Goal: Task Accomplishment & Management: Complete application form

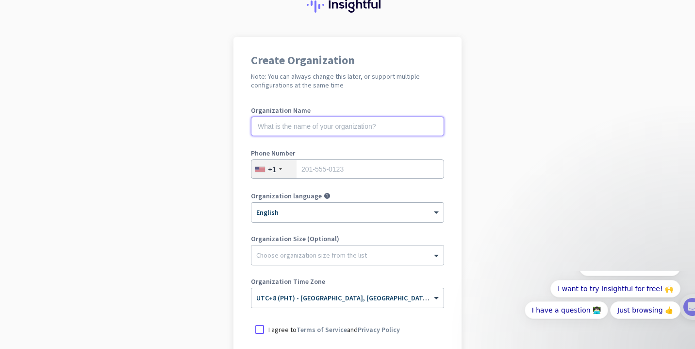
click at [411, 129] on input "text" at bounding box center [347, 126] width 193 height 19
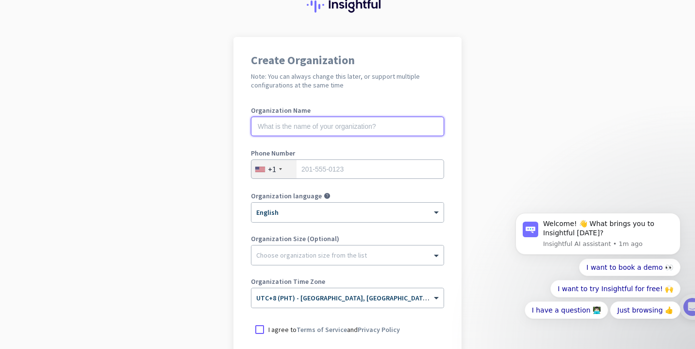
type input "b"
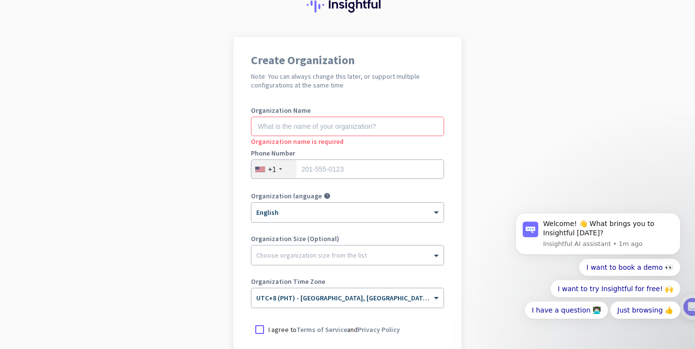
click at [281, 171] on div "+1" at bounding box center [274, 169] width 45 height 18
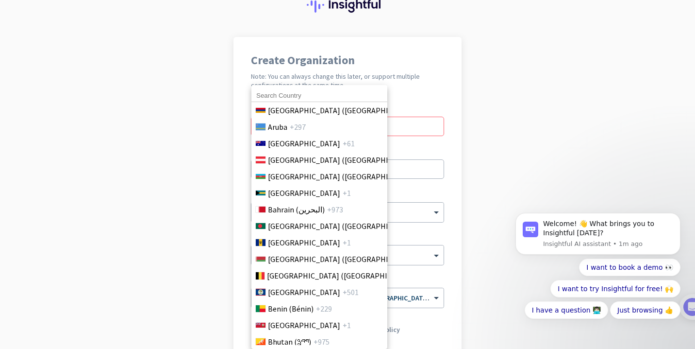
scroll to position [266, 0]
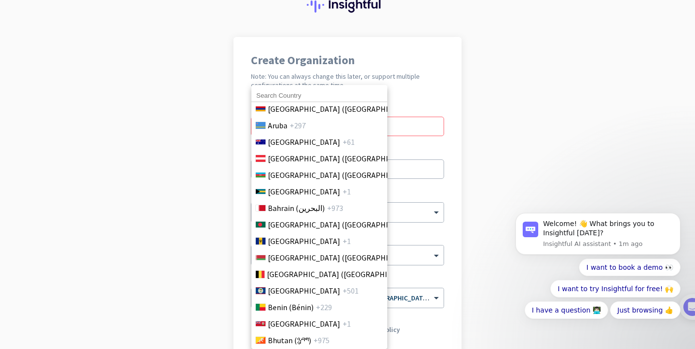
click at [306, 92] on input at bounding box center [320, 95] width 136 height 13
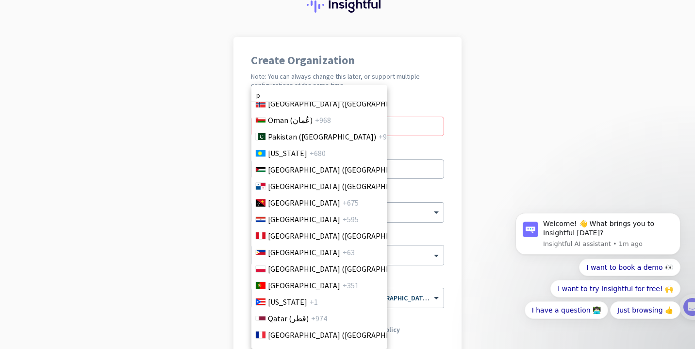
scroll to position [2763, 0]
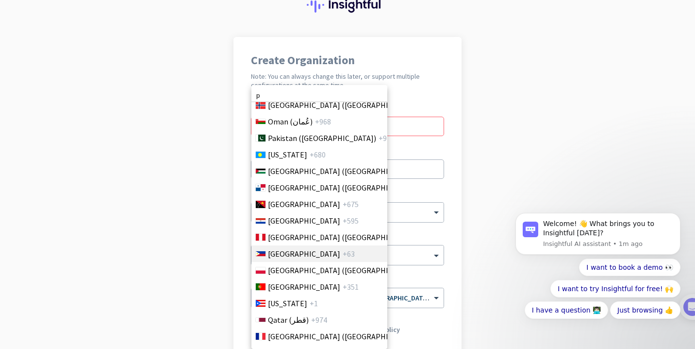
type input "p"
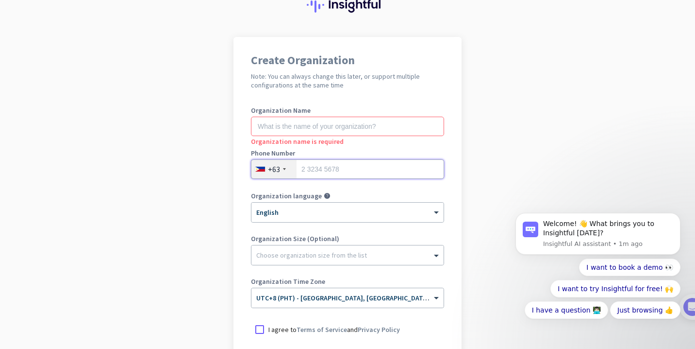
click at [312, 170] on input "tel" at bounding box center [347, 168] width 193 height 19
click at [365, 166] on input "94554" at bounding box center [347, 168] width 193 height 19
click at [305, 168] on input "09455425288" at bounding box center [347, 168] width 193 height 19
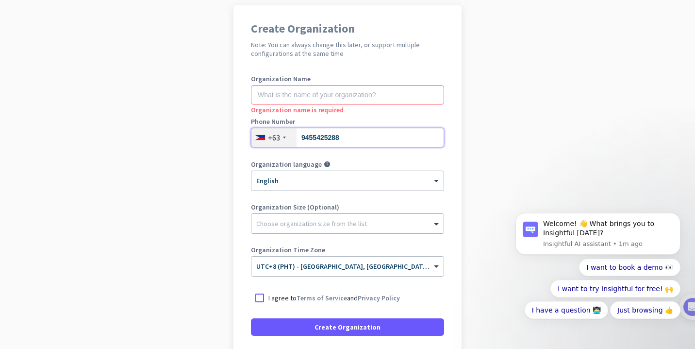
scroll to position [92, 0]
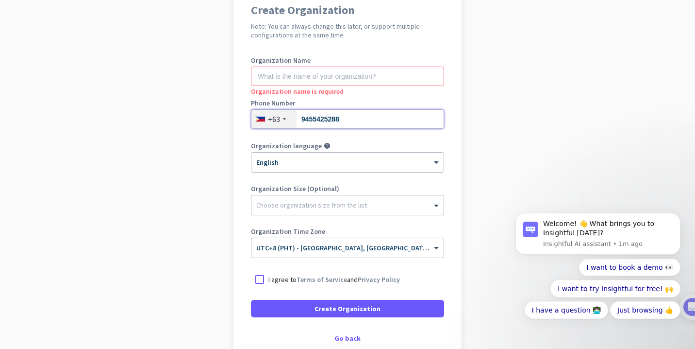
type input "9455425288"
click at [303, 209] on div "Choose organization size from the list" at bounding box center [348, 204] width 192 height 19
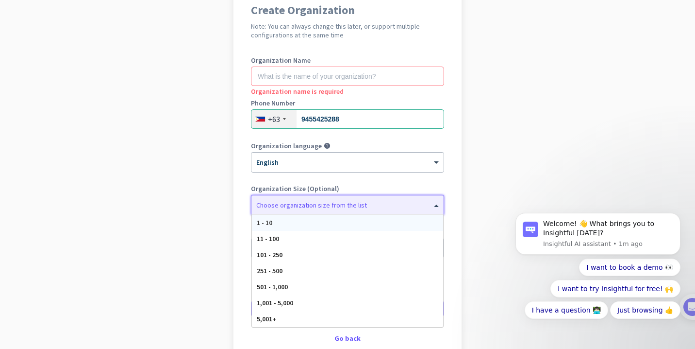
click at [303, 216] on div "1 - 10" at bounding box center [347, 223] width 191 height 16
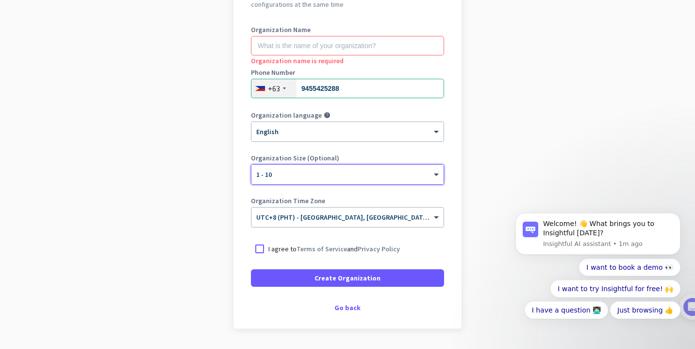
scroll to position [124, 0]
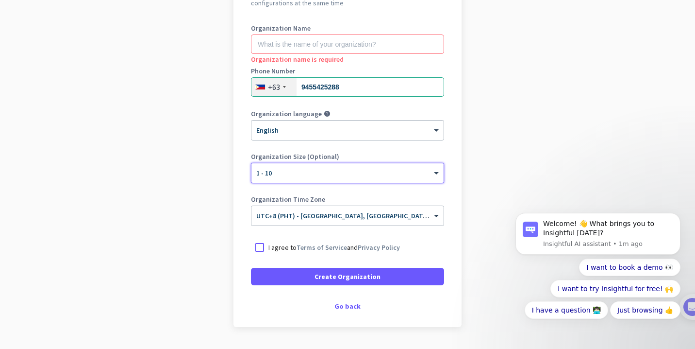
click at [303, 216] on input "text" at bounding box center [337, 212] width 163 height 7
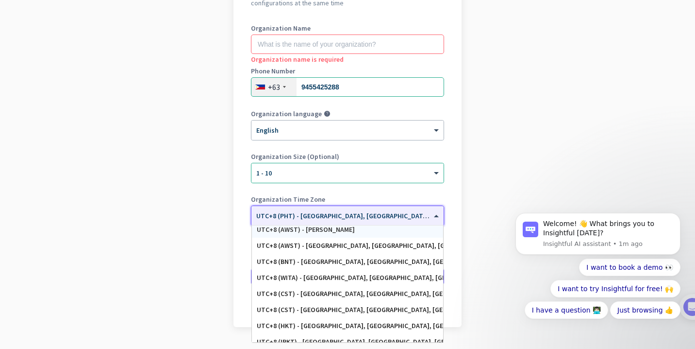
scroll to position [4204, 0]
click at [514, 194] on body "Welcome! 👋 What brings you to Insightful [DATE]? Insightful AI assistant • 1m a…" at bounding box center [598, 241] width 187 height 198
click at [486, 157] on app-onboarding-organization "Create Organization Note: You can always change this later, or support multiple…" at bounding box center [347, 165] width 695 height 421
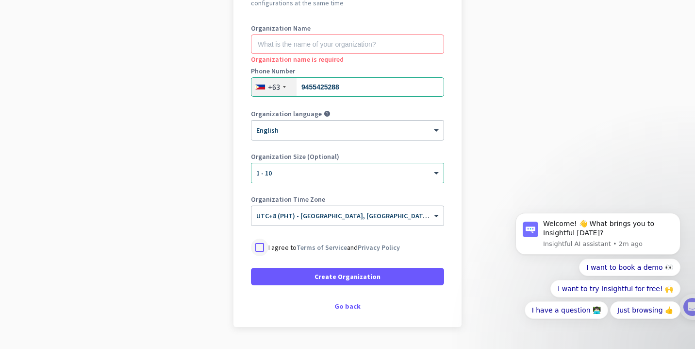
click at [258, 246] on div at bounding box center [259, 246] width 17 height 17
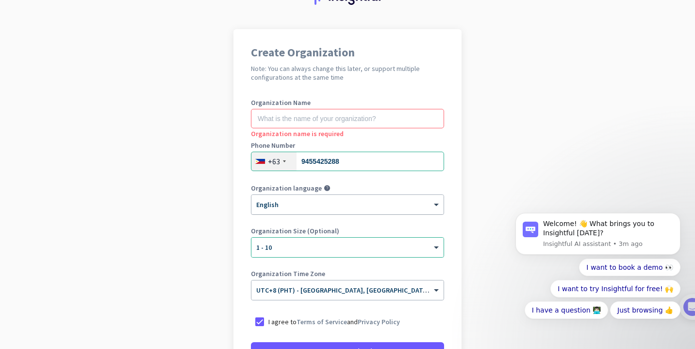
scroll to position [0, 0]
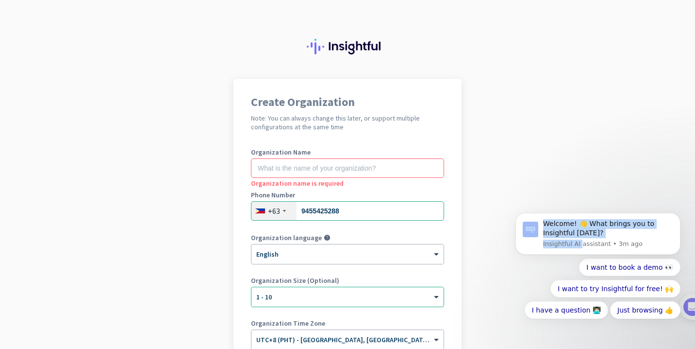
drag, startPoint x: 580, startPoint y: 244, endPoint x: 702, endPoint y: 386, distance: 187.0
click html "Welcome! 👋 What brings you to Insightful [DATE]? Insightful AI assistant • 3m a…"
click at [674, 189] on body "Welcome! 👋 What brings you to Insightful [DATE]? Insightful AI assistant • 3m a…" at bounding box center [598, 241] width 187 height 198
click at [679, 215] on icon "Dismiss notification" at bounding box center [678, 215] width 5 height 5
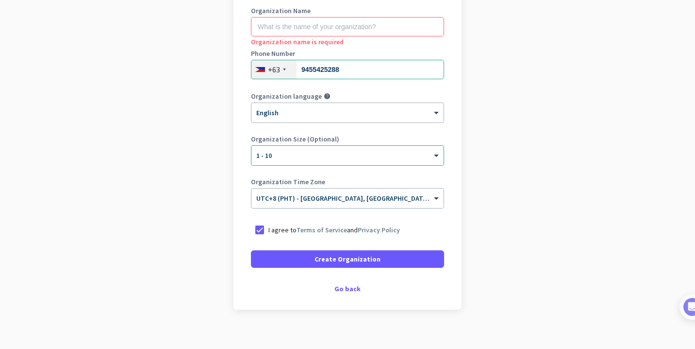
scroll to position [141, 0]
click at [355, 289] on div "Go back" at bounding box center [347, 289] width 193 height 7
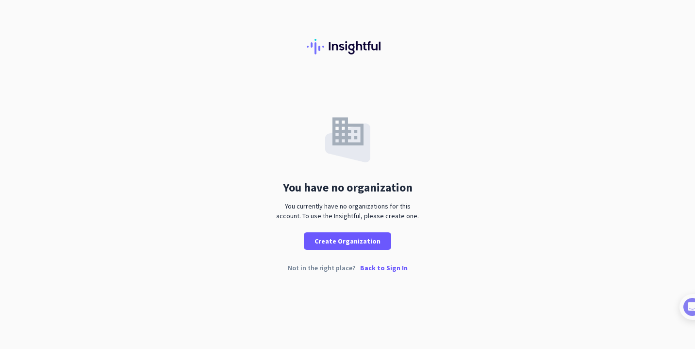
click at [382, 267] on p "Back to Sign In" at bounding box center [384, 267] width 48 height 7
